Goal: Task Accomplishment & Management: Manage account settings

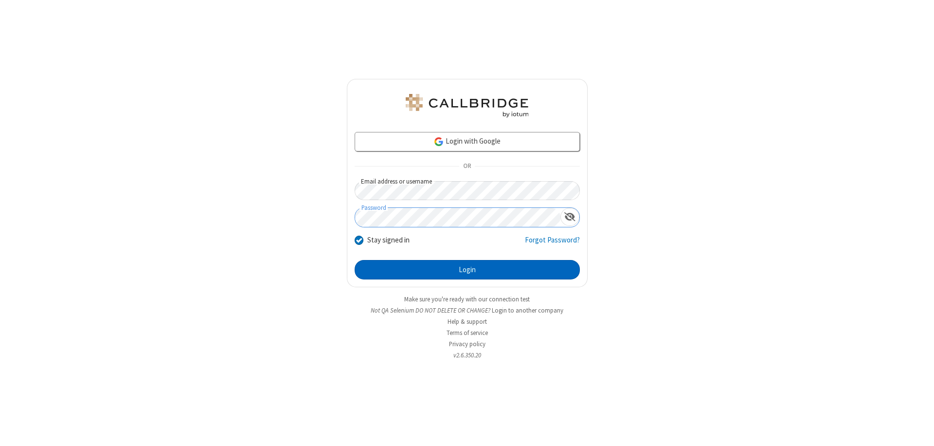
click at [467, 270] on button "Login" at bounding box center [467, 269] width 225 height 19
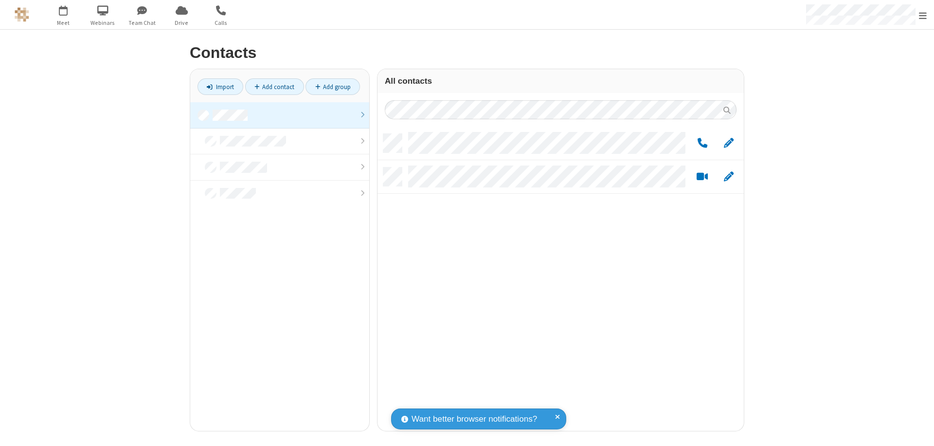
scroll to position [297, 359]
click at [280, 115] on link at bounding box center [279, 115] width 179 height 26
click at [274, 87] on link "Add contact" at bounding box center [274, 86] width 59 height 17
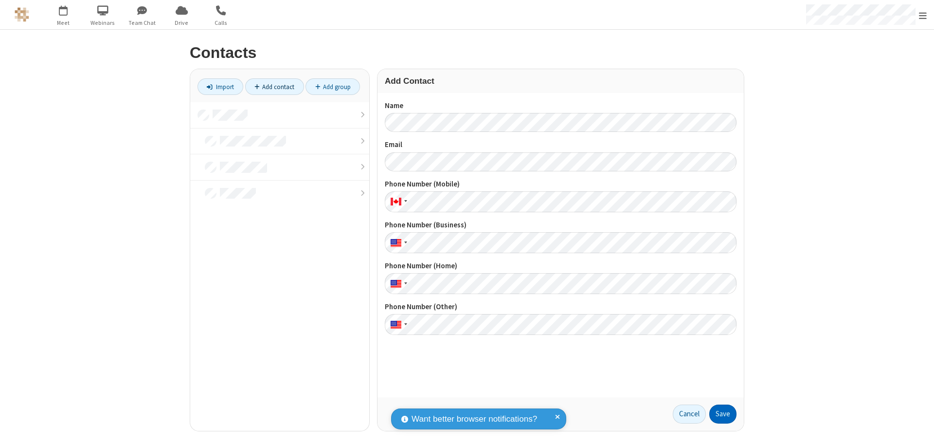
click at [723, 414] on button "Save" at bounding box center [722, 413] width 27 height 19
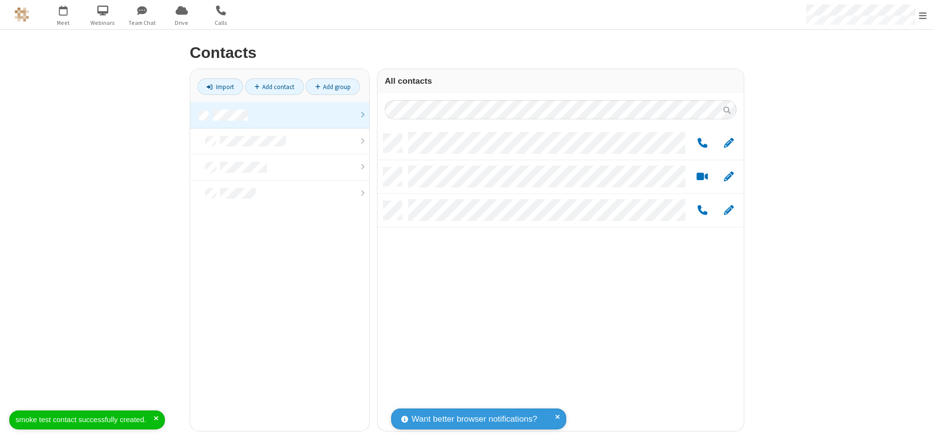
scroll to position [297, 359]
